Goal: Navigation & Orientation: Find specific page/section

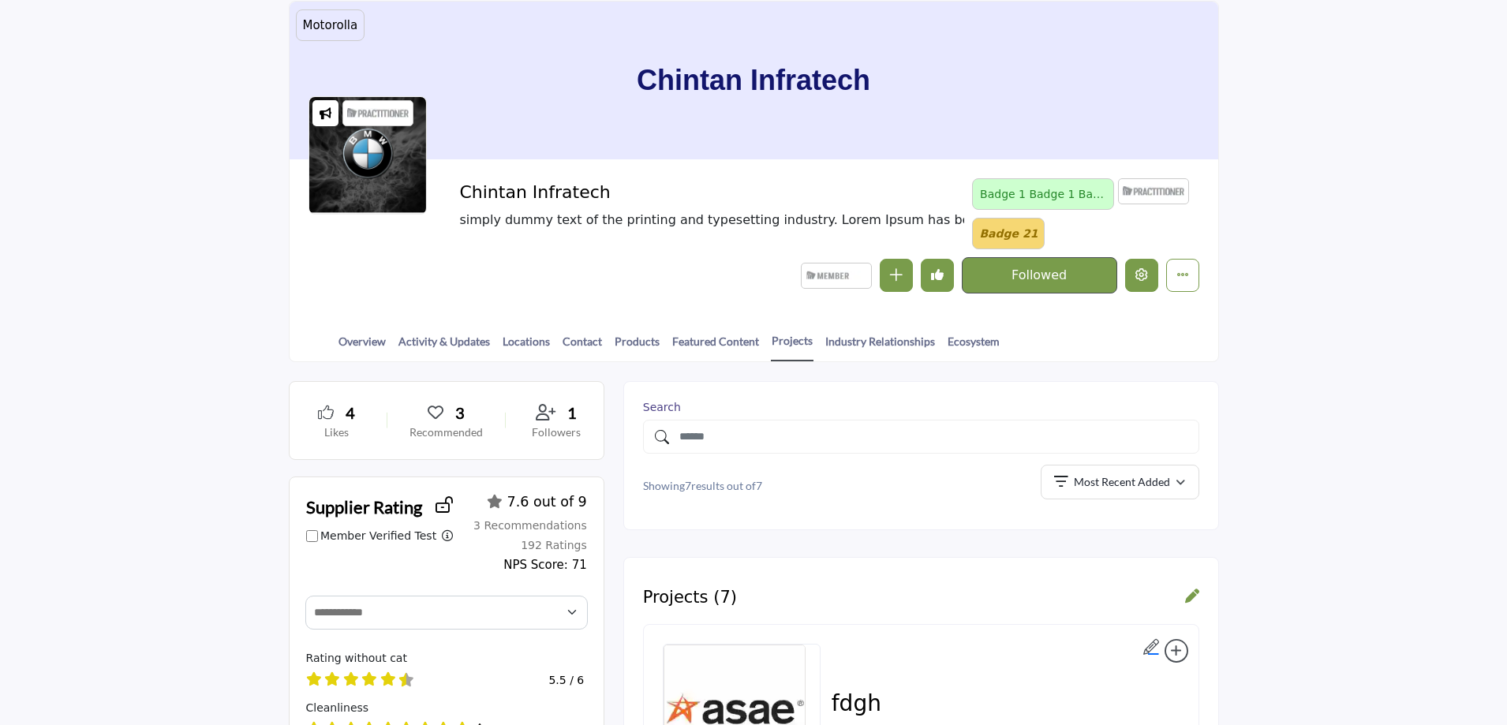
scroll to position [95, 0]
click at [1140, 266] on button "Edit company" at bounding box center [1141, 275] width 33 height 33
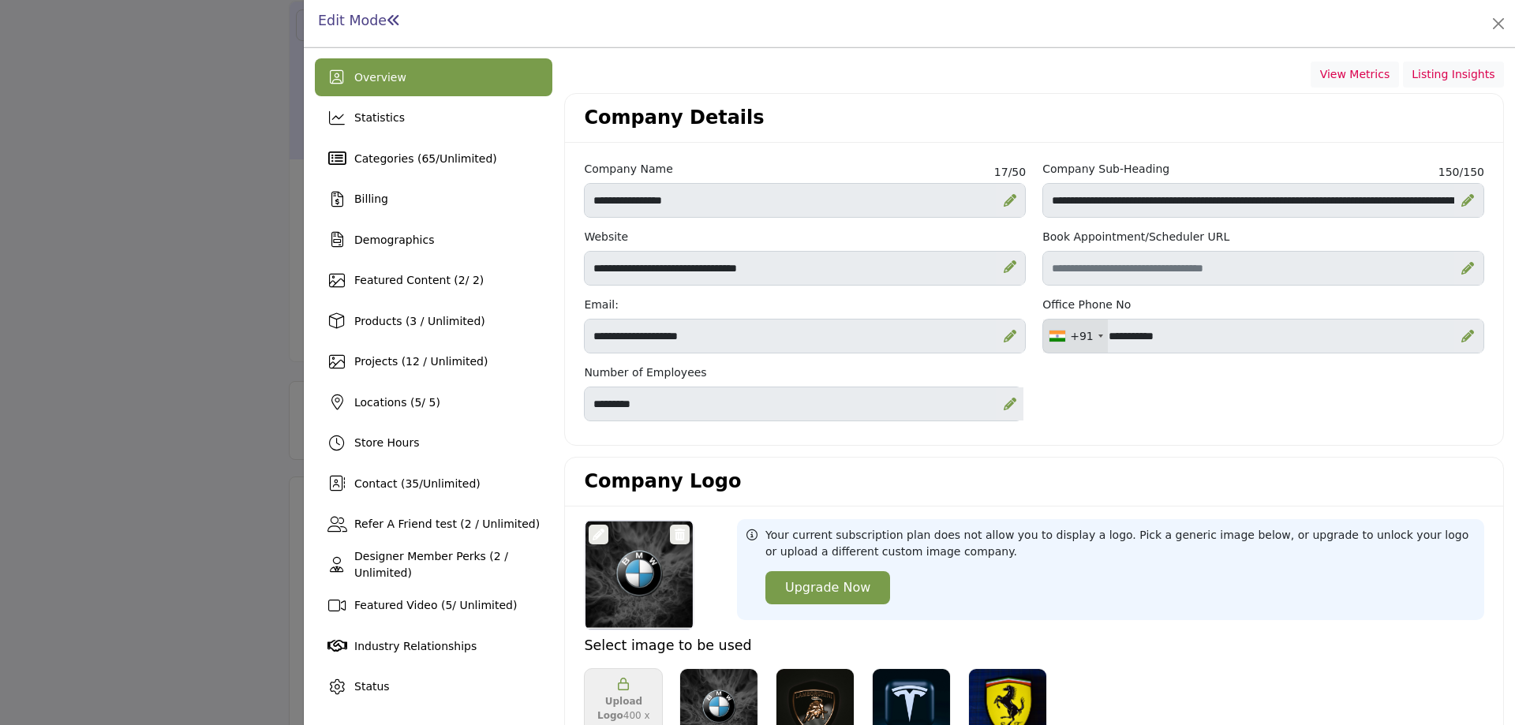
click at [113, 318] on div at bounding box center [757, 362] width 1515 height 725
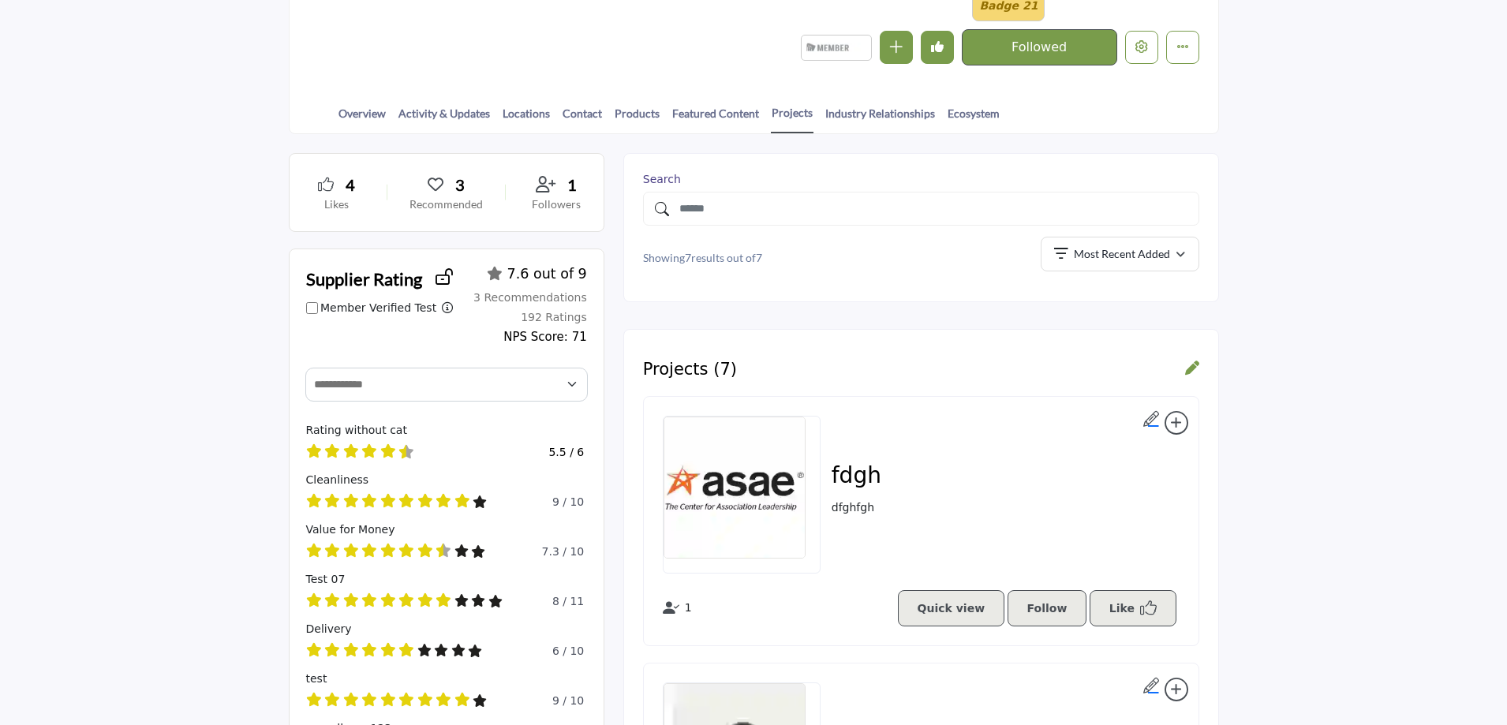
scroll to position [411, 0]
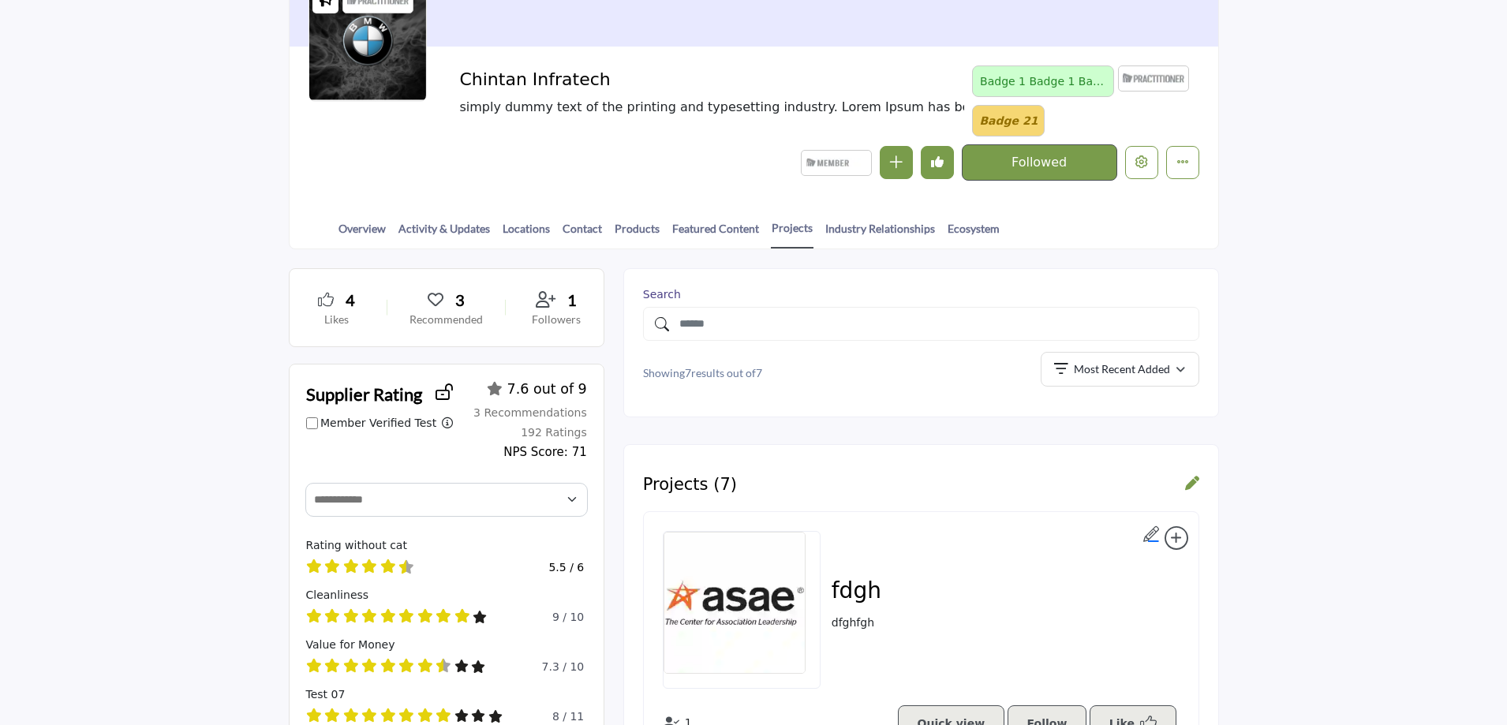
scroll to position [237, 0]
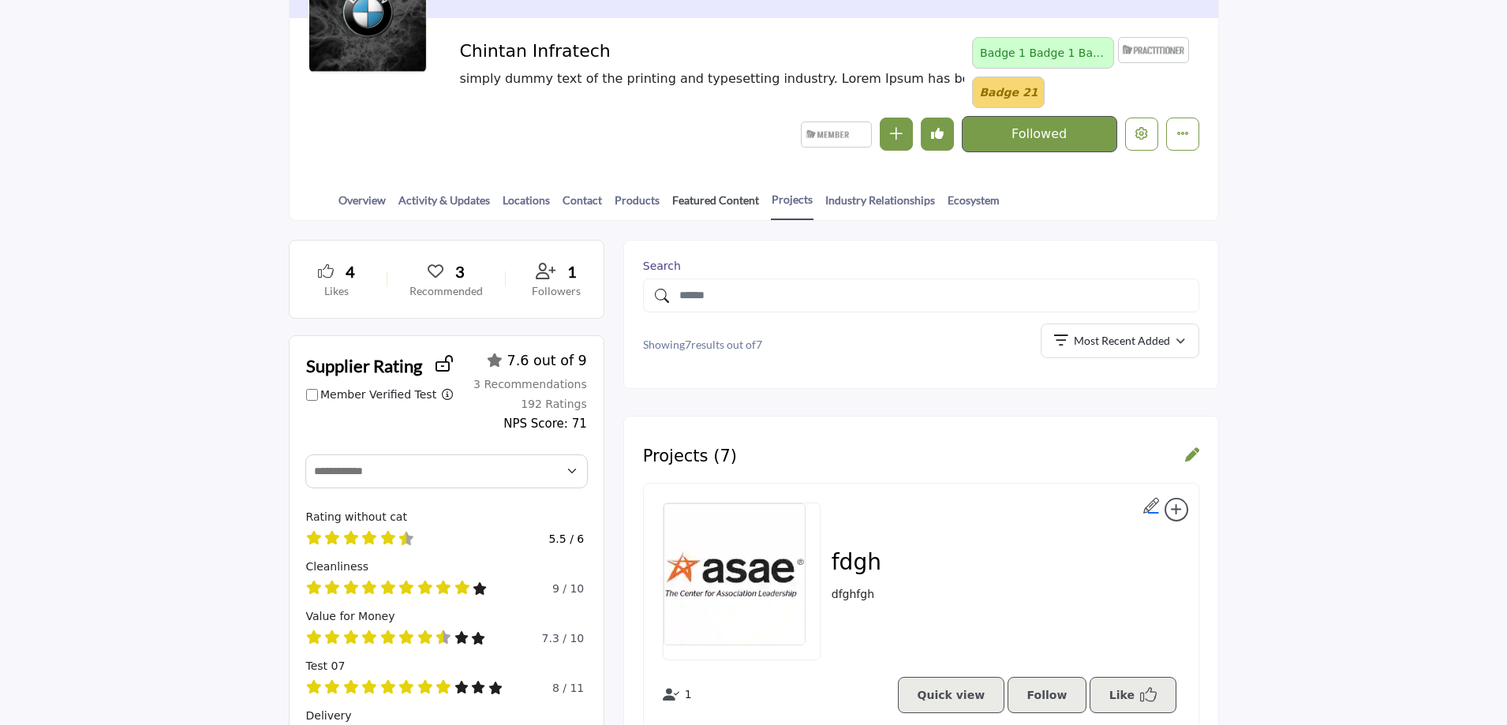
click at [699, 198] on link "Featured Content" at bounding box center [716, 206] width 88 height 28
